Goal: Complete application form: Complete application form

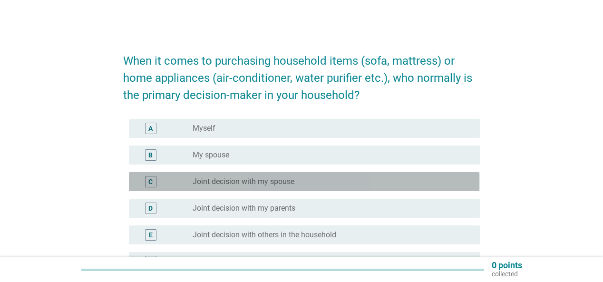
click at [257, 182] on label "Joint decision with my spouse" at bounding box center [243, 182] width 102 height 10
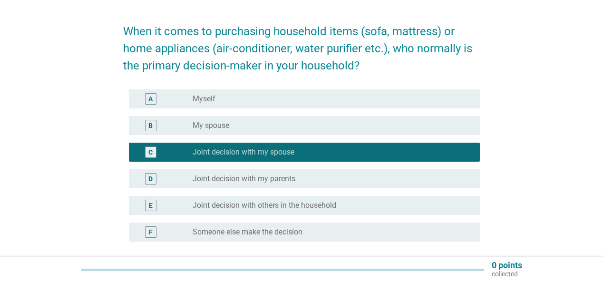
scroll to position [76, 0]
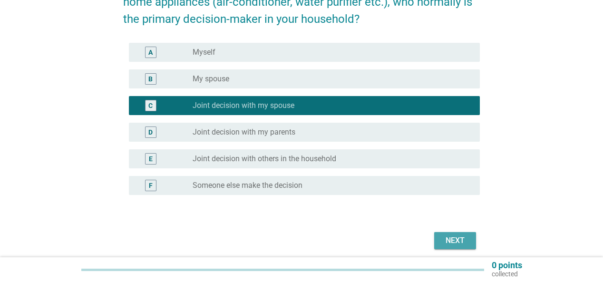
click at [451, 245] on div "Next" at bounding box center [455, 240] width 27 height 11
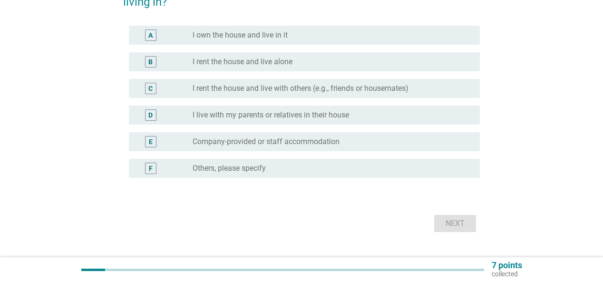
scroll to position [0, 0]
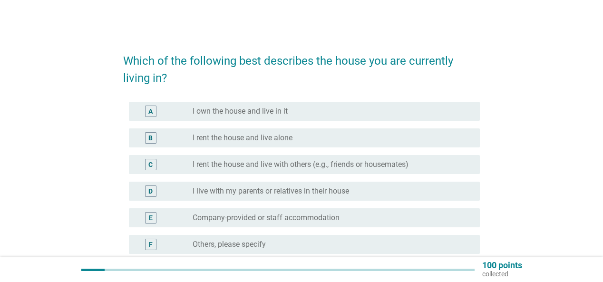
click at [304, 110] on div "radio_button_unchecked I own the house and live in it" at bounding box center [328, 111] width 272 height 10
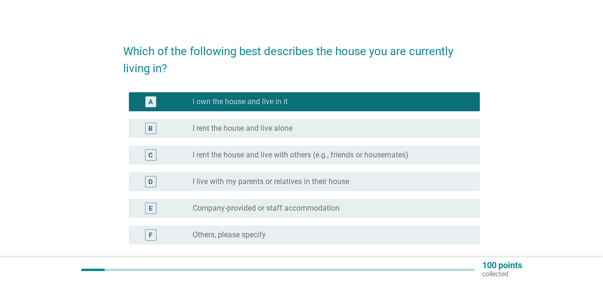
scroll to position [76, 0]
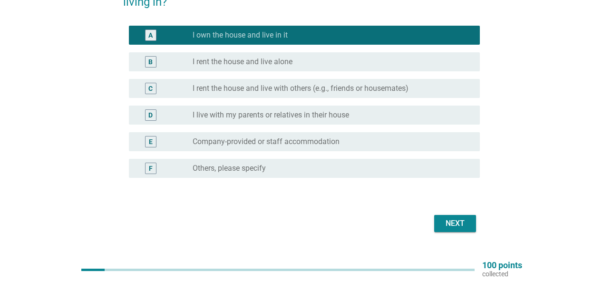
click at [450, 226] on div "Next" at bounding box center [455, 223] width 27 height 11
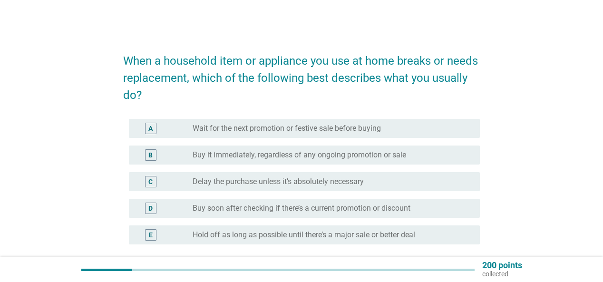
click at [297, 162] on div "B radio_button_unchecked Buy it immediately, regardless of any ongoing promotio…" at bounding box center [304, 154] width 350 height 19
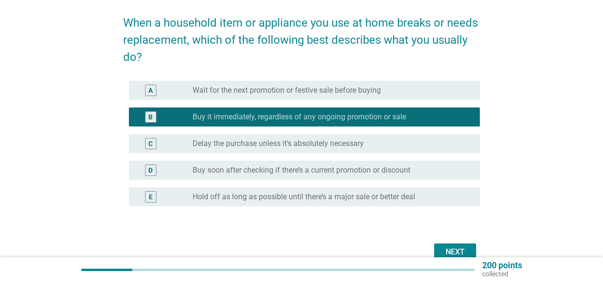
scroll to position [76, 0]
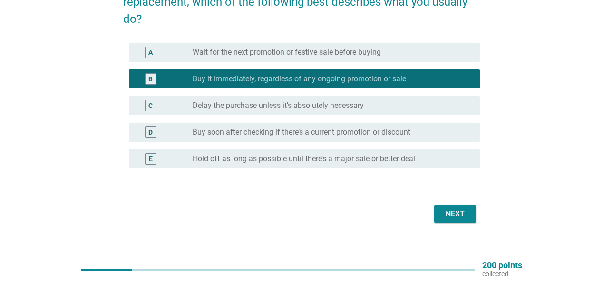
click at [451, 220] on button "Next" at bounding box center [455, 213] width 42 height 17
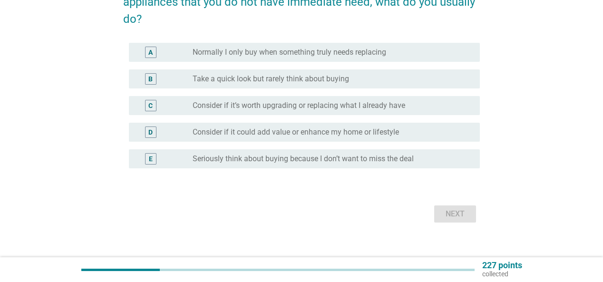
scroll to position [0, 0]
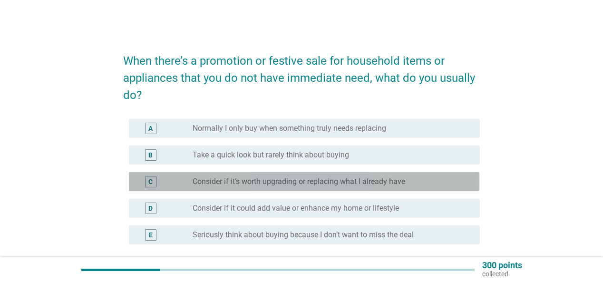
click at [295, 188] on div "C radio_button_unchecked Consider if it’s worth upgrading or replacing what I a…" at bounding box center [304, 181] width 350 height 19
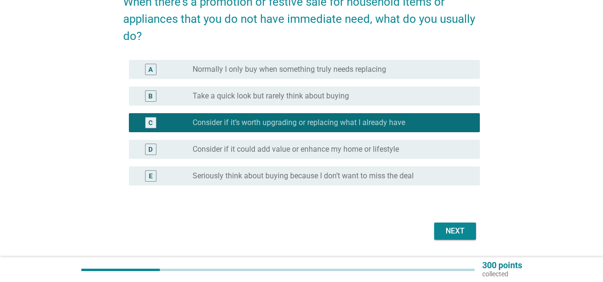
scroll to position [86, 0]
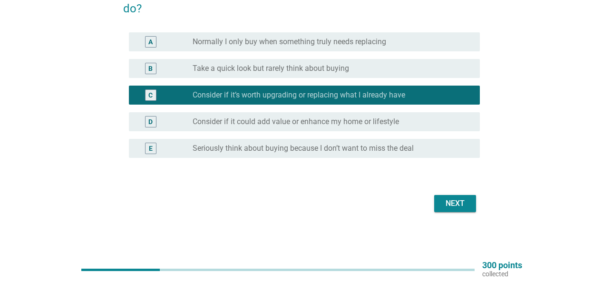
click at [446, 216] on div "When there’s a promotion or festive sale for household items or appliances that…" at bounding box center [300, 86] width 371 height 274
click at [447, 209] on button "Next" at bounding box center [455, 203] width 42 height 17
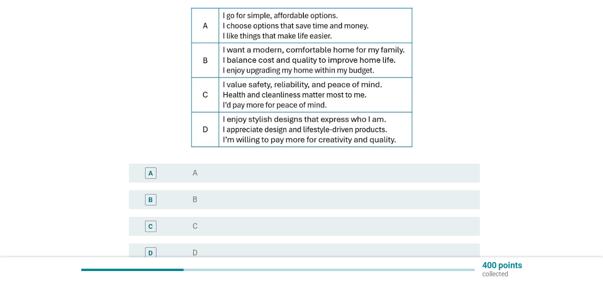
scroll to position [76, 0]
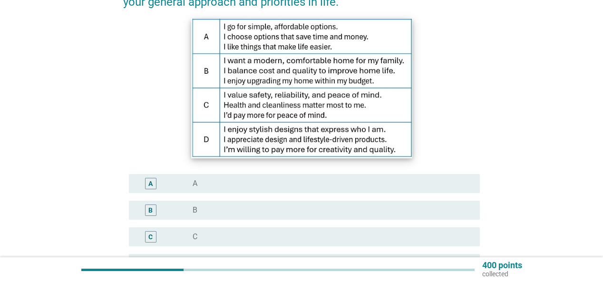
click at [252, 79] on img at bounding box center [301, 89] width 221 height 140
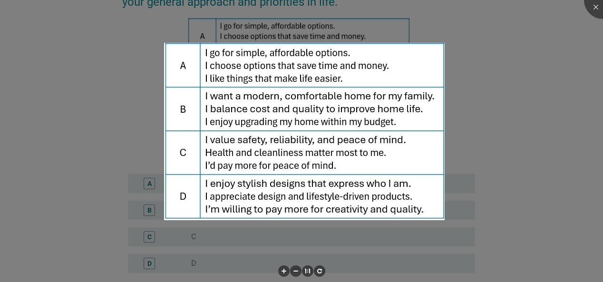
click at [451, 97] on div at bounding box center [301, 141] width 603 height 282
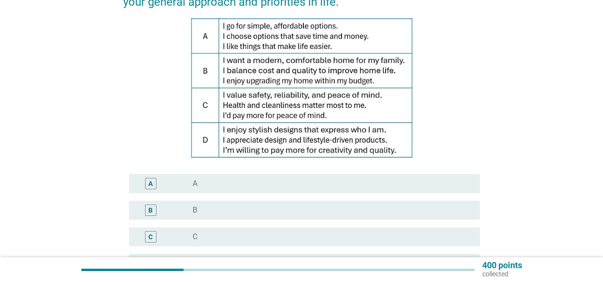
click at [148, 190] on div "A radio_button_unchecked A" at bounding box center [304, 183] width 350 height 19
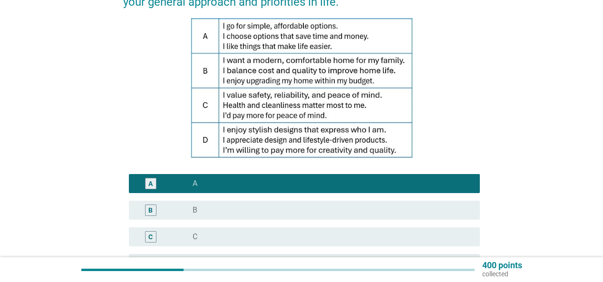
drag, startPoint x: 150, startPoint y: 214, endPoint x: 152, endPoint y: 182, distance: 31.4
click at [152, 182] on div "A radio_button_checked A B radio_button_unchecked B C radio_button_unchecked C …" at bounding box center [301, 223] width 356 height 106
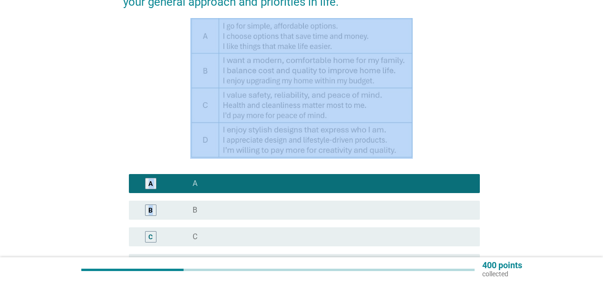
drag, startPoint x: 151, startPoint y: 212, endPoint x: 189, endPoint y: 153, distance: 70.1
click at [189, 153] on form "Based on the statements below, select the one that best represents your general…" at bounding box center [301, 148] width 356 height 363
drag, startPoint x: 197, startPoint y: 215, endPoint x: 202, endPoint y: 182, distance: 33.8
click at [202, 182] on div "A radio_button_checked A B radio_button_unchecked B C radio_button_unchecked C …" at bounding box center [301, 223] width 356 height 106
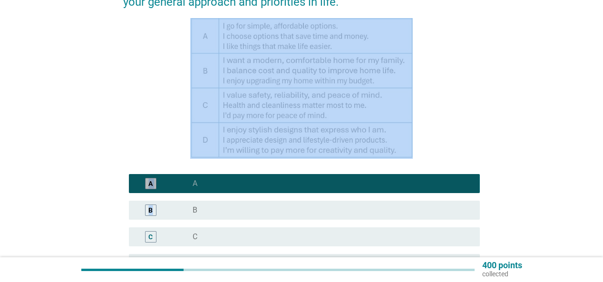
click at [199, 183] on div "radio_button_checked A" at bounding box center [328, 184] width 272 height 10
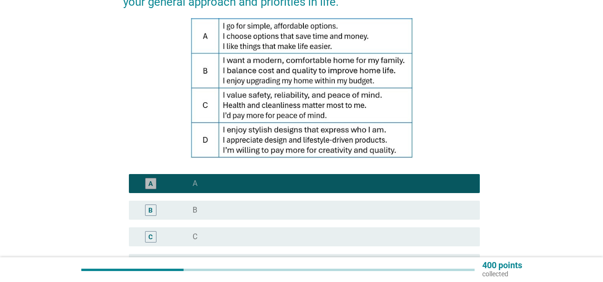
click at [162, 202] on div "B radio_button_unchecked B" at bounding box center [301, 210] width 356 height 27
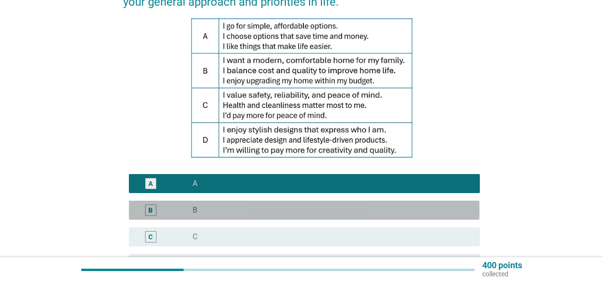
click at [148, 212] on div "B" at bounding box center [150, 210] width 4 height 10
click at [146, 213] on div "B" at bounding box center [150, 209] width 11 height 11
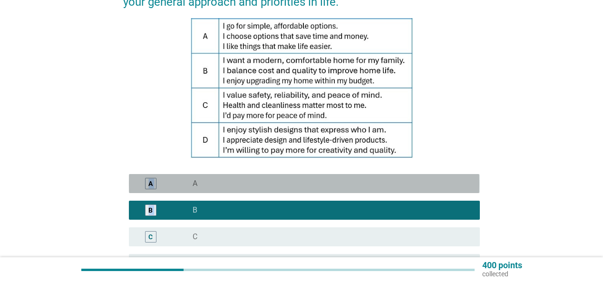
drag, startPoint x: 154, startPoint y: 187, endPoint x: 159, endPoint y: 241, distance: 54.4
click at [159, 241] on div "A radio_button_unchecked A B radio_button_checked B C radio_button_unchecked C …" at bounding box center [301, 223] width 356 height 106
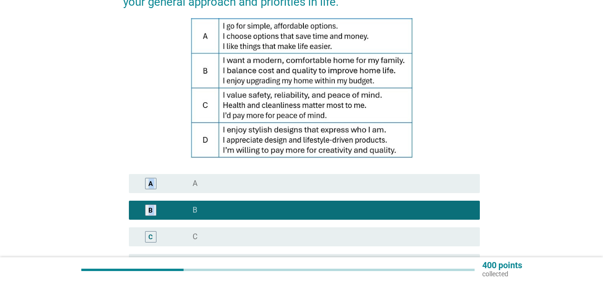
scroll to position [152, 0]
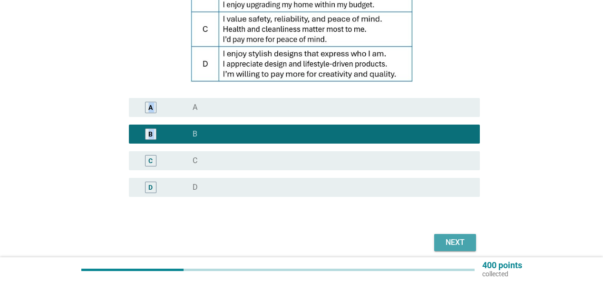
click at [452, 240] on div "Next" at bounding box center [455, 242] width 27 height 11
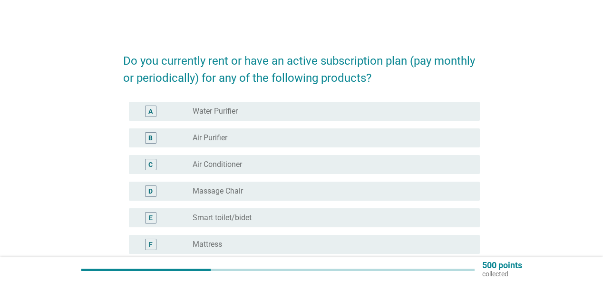
click at [256, 142] on div "radio_button_unchecked Air Purifier" at bounding box center [328, 138] width 272 height 10
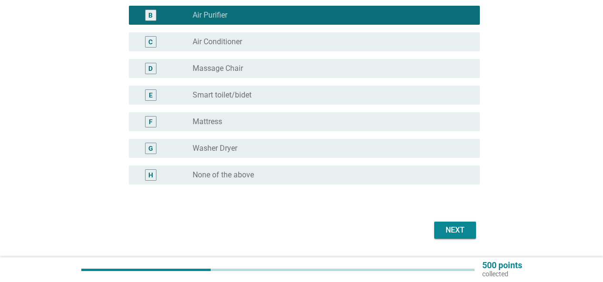
scroll to position [149, 0]
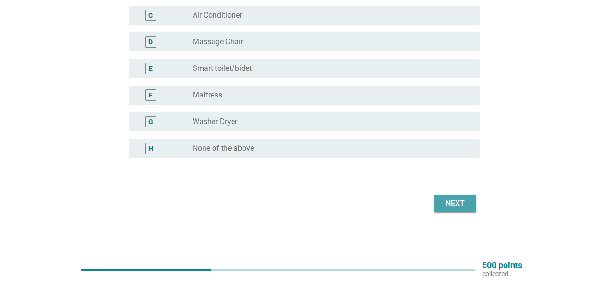
click at [442, 206] on div "Next" at bounding box center [455, 203] width 27 height 11
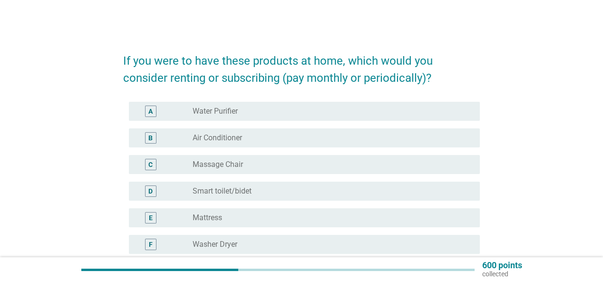
click at [279, 136] on div "radio_button_unchecked Air Conditioner" at bounding box center [328, 138] width 272 height 10
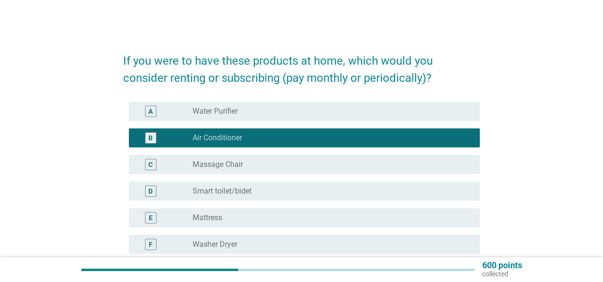
click at [254, 142] on div "radio_button_checked Air Conditioner" at bounding box center [328, 138] width 272 height 10
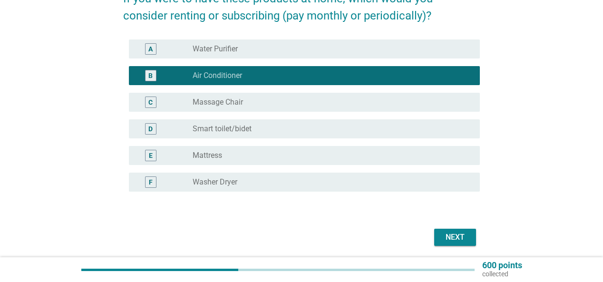
scroll to position [96, 0]
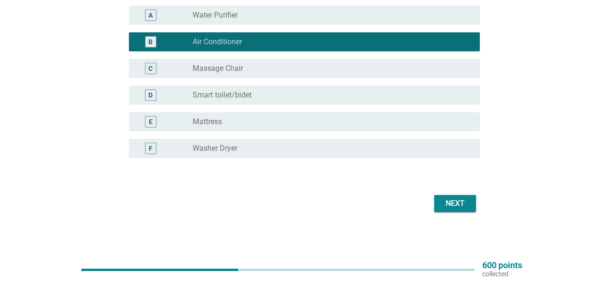
click at [462, 202] on div "Next" at bounding box center [455, 203] width 27 height 11
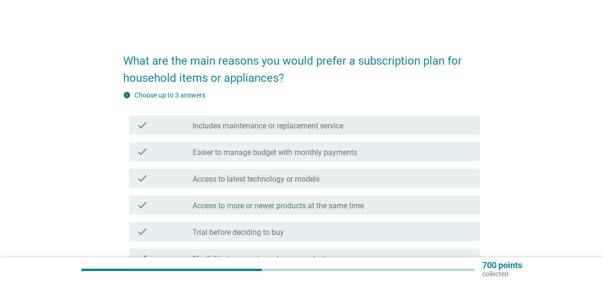
click at [317, 135] on div "check check_box_outline_blank Includes maintenance or replacement service" at bounding box center [301, 125] width 356 height 27
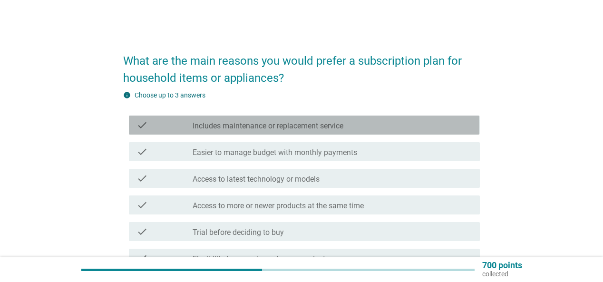
click at [151, 133] on div "check check_box_outline_blank Includes maintenance or replacement service" at bounding box center [304, 124] width 350 height 19
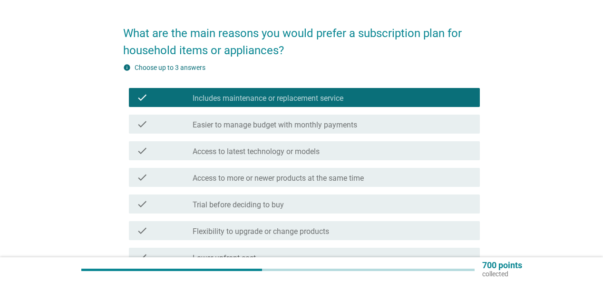
scroll to position [38, 0]
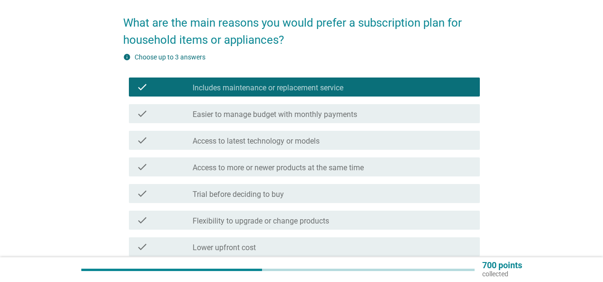
click at [136, 147] on div "check check_box_outline_blank Access to latest technology or models" at bounding box center [304, 140] width 350 height 19
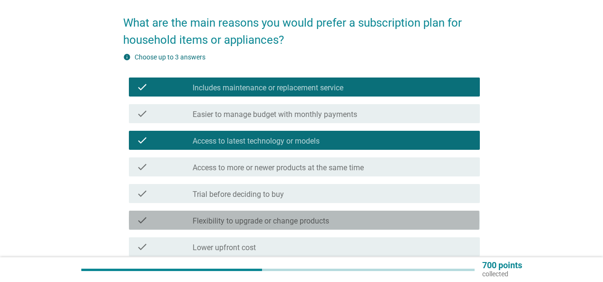
click at [144, 221] on icon "check" at bounding box center [141, 219] width 11 height 11
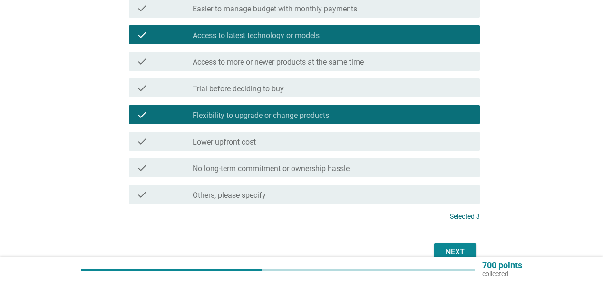
scroll to position [192, 0]
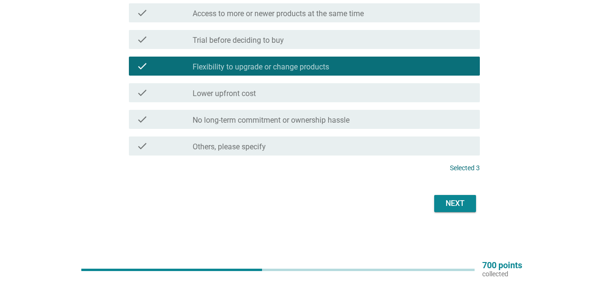
click at [447, 197] on button "Next" at bounding box center [455, 203] width 42 height 17
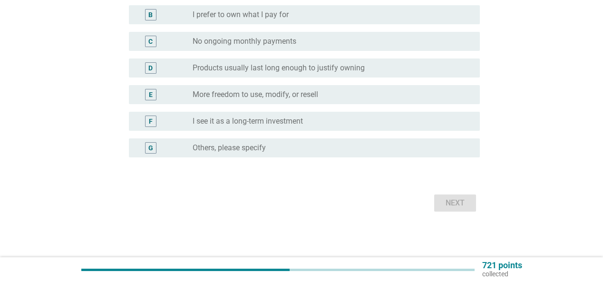
scroll to position [0, 0]
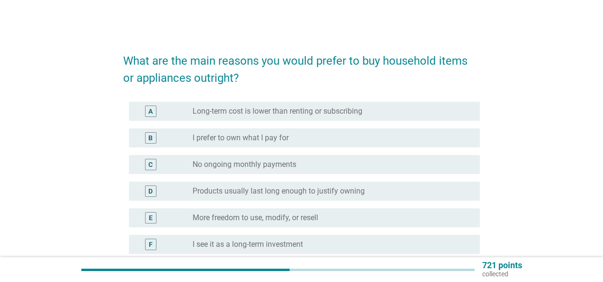
click at [447, 204] on div "E radio_button_unchecked More freedom to use, modify, or resell" at bounding box center [301, 217] width 356 height 27
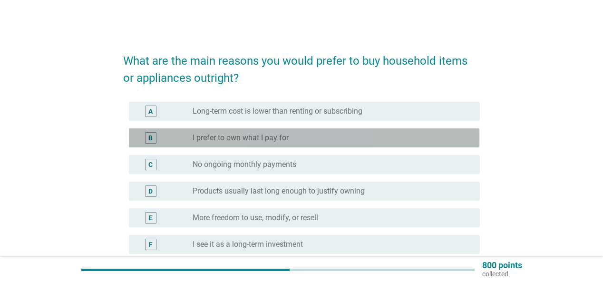
click at [143, 136] on div "B" at bounding box center [150, 137] width 28 height 11
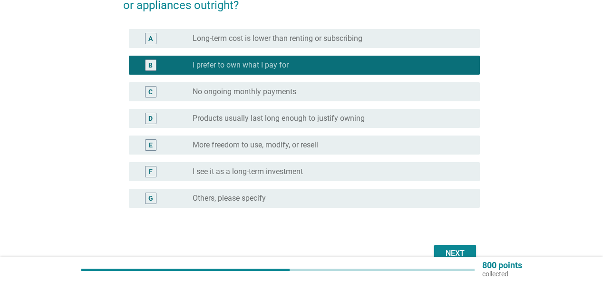
scroll to position [123, 0]
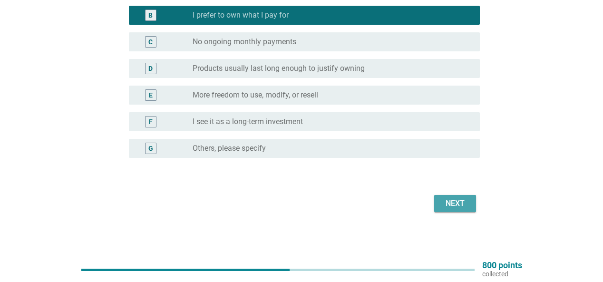
click at [452, 202] on div "Next" at bounding box center [455, 203] width 27 height 11
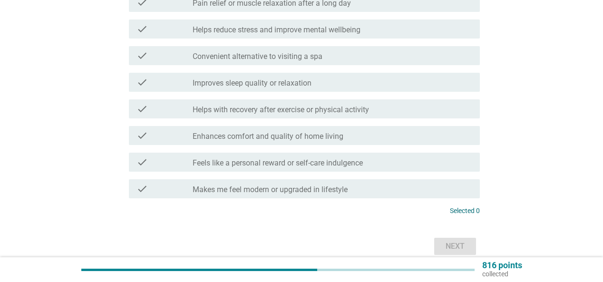
scroll to position [0, 0]
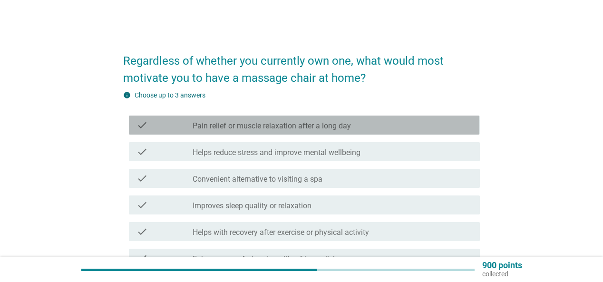
click at [149, 125] on div "check" at bounding box center [164, 124] width 56 height 11
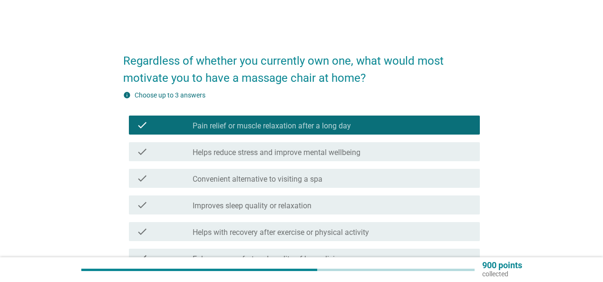
click at [139, 211] on div "check check_box_outline_blank Improves sleep quality or relaxation" at bounding box center [304, 204] width 350 height 19
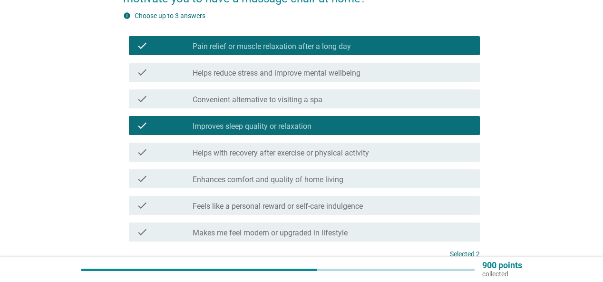
scroll to position [165, 0]
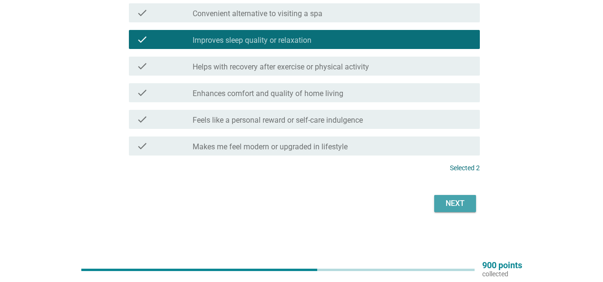
click at [449, 201] on div "Next" at bounding box center [455, 203] width 27 height 11
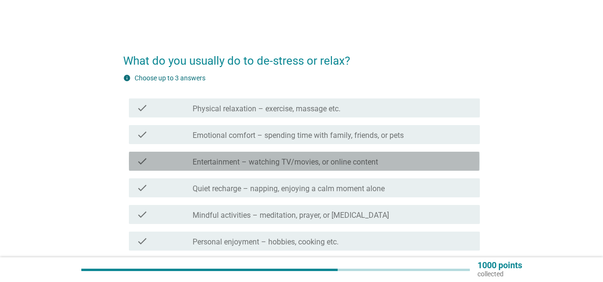
click at [137, 166] on icon "check" at bounding box center [141, 160] width 11 height 11
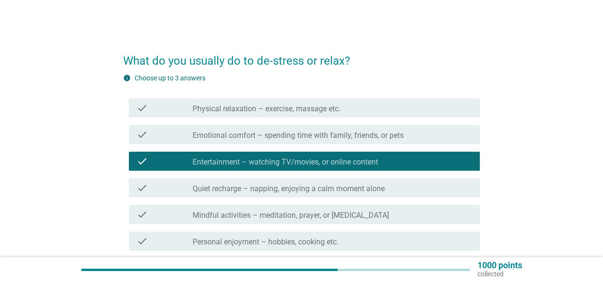
click at [135, 214] on div "check check_box_outline_blank Mindful activities – meditation, prayer, or [MEDI…" at bounding box center [304, 214] width 350 height 19
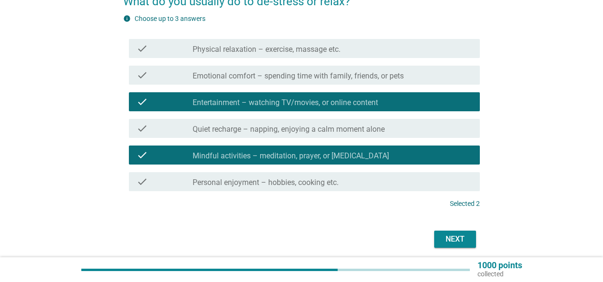
scroll to position [95, 0]
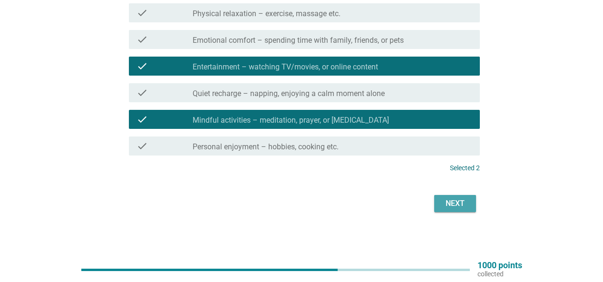
click at [468, 197] on button "Next" at bounding box center [455, 203] width 42 height 17
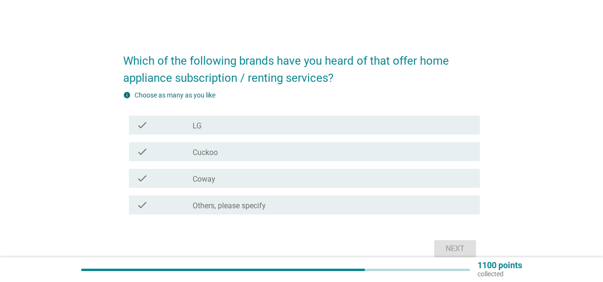
click at [216, 156] on label "Cuckoo" at bounding box center [204, 153] width 25 height 10
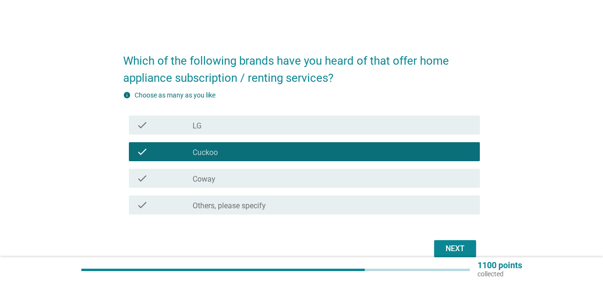
click at [455, 252] on div "Next" at bounding box center [455, 248] width 27 height 11
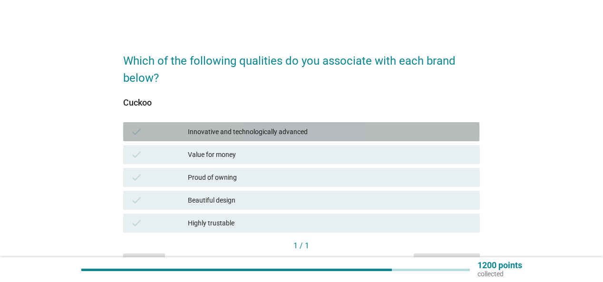
click at [244, 134] on div "Innovative and technologically advanced" at bounding box center [330, 131] width 284 height 11
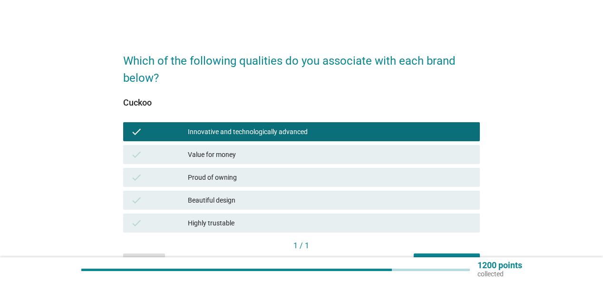
click at [241, 182] on div "Proud of owning" at bounding box center [330, 177] width 284 height 11
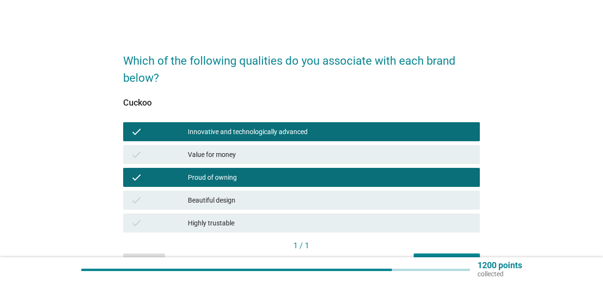
click at [451, 256] on button "Next question" at bounding box center [446, 261] width 66 height 17
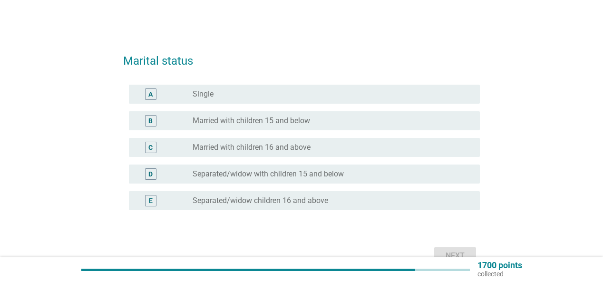
click at [298, 146] on label "Married with children 16 and above" at bounding box center [251, 148] width 118 height 10
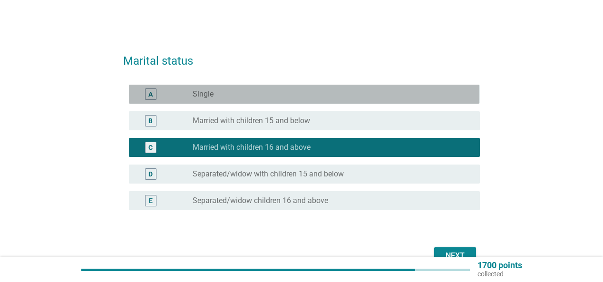
click at [212, 96] on label "Single" at bounding box center [202, 94] width 21 height 10
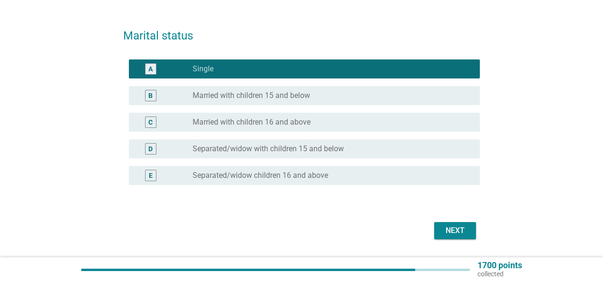
scroll to position [52, 0]
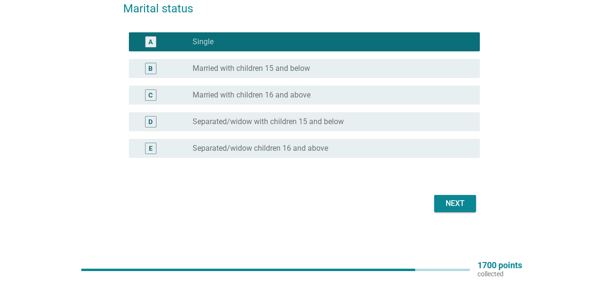
click at [452, 203] on div "Next" at bounding box center [455, 203] width 27 height 11
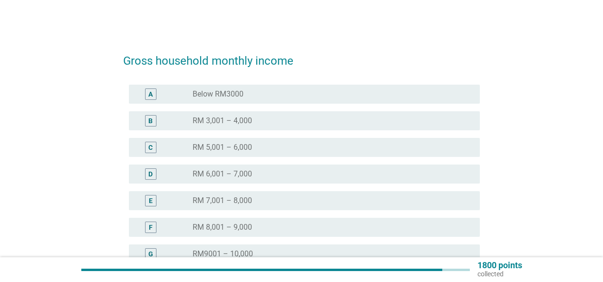
click at [235, 167] on div "D radio_button_unchecked RM 6,001 – 7,000" at bounding box center [304, 173] width 350 height 19
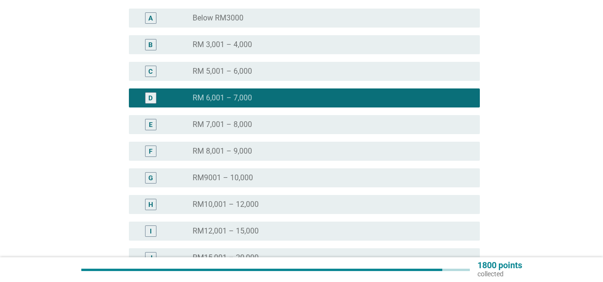
scroll to position [212, 0]
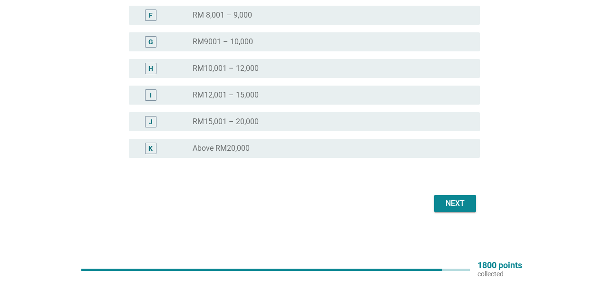
click at [453, 212] on div "Next" at bounding box center [301, 203] width 356 height 23
click at [455, 207] on div "Next" at bounding box center [455, 203] width 27 height 11
